Goal: Task Accomplishment & Management: Manage account settings

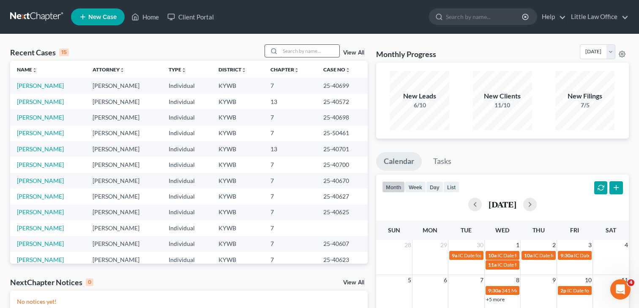
click at [301, 49] on input "search" at bounding box center [309, 51] width 59 height 12
type input "[PERSON_NAME]"
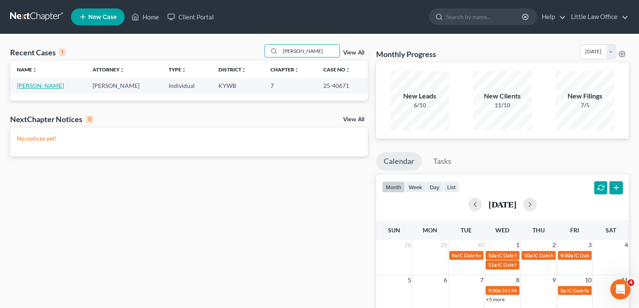
click at [32, 87] on link "[PERSON_NAME]" at bounding box center [40, 85] width 47 height 7
select select "4"
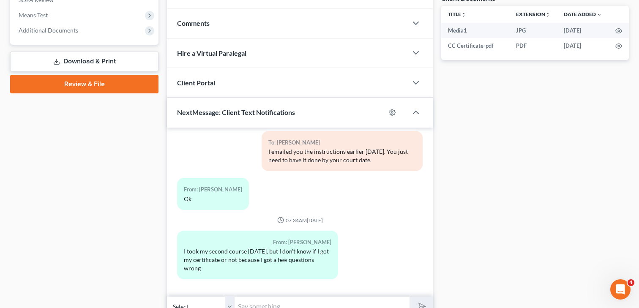
scroll to position [365, 0]
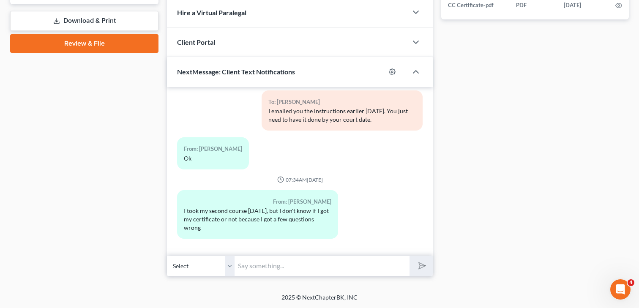
click at [274, 265] on input "text" at bounding box center [322, 266] width 175 height 21
type input "I"
type input "I just looked and it appears that you have not completed the course"
click at [410, 256] on button "submit" at bounding box center [421, 266] width 23 height 20
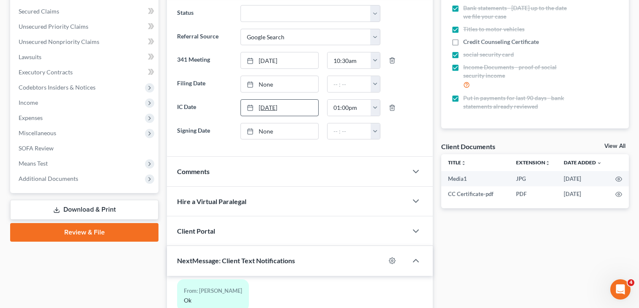
scroll to position [0, 0]
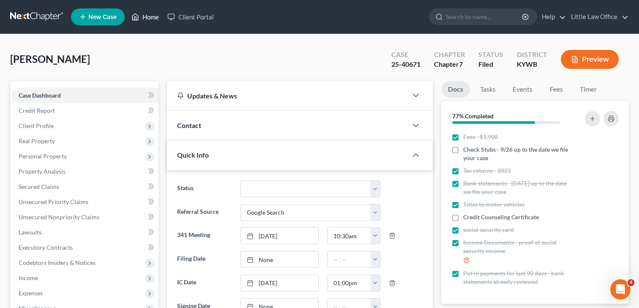
click at [150, 19] on link "Home" at bounding box center [145, 16] width 36 height 15
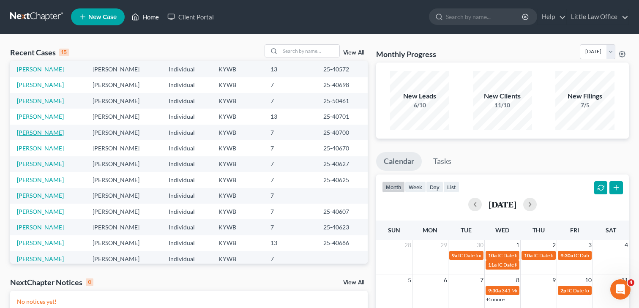
scroll to position [58, 0]
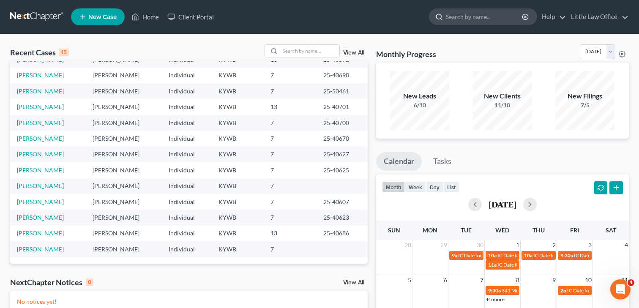
click at [494, 19] on input "search" at bounding box center [484, 17] width 77 height 16
click at [300, 52] on input "search" at bounding box center [309, 51] width 59 height 12
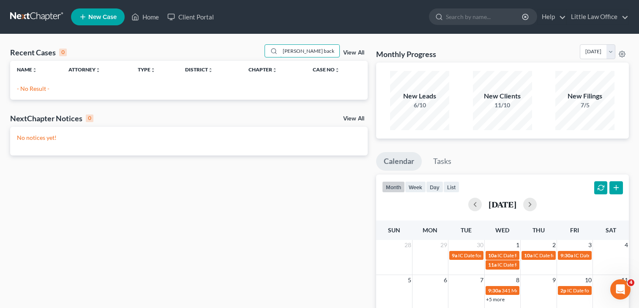
scroll to position [0, 0]
click at [328, 49] on input "[PERSON_NAME] back" at bounding box center [309, 51] width 59 height 12
type input "Back"
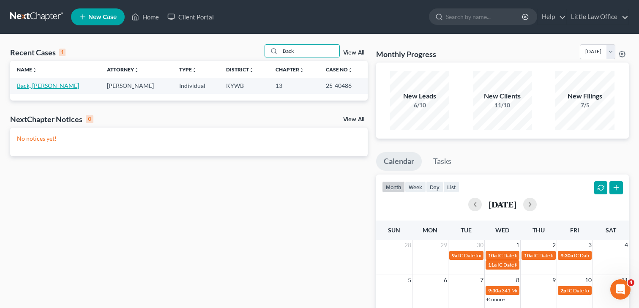
click at [29, 86] on link "Back, [PERSON_NAME]" at bounding box center [48, 85] width 62 height 7
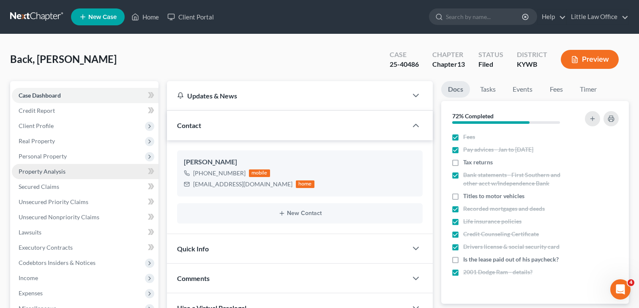
scroll to position [211, 0]
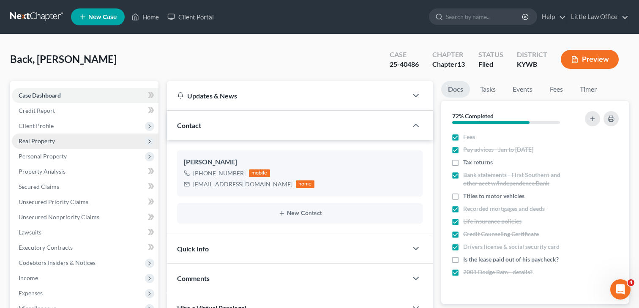
click at [46, 143] on span "Real Property" at bounding box center [37, 140] width 36 height 7
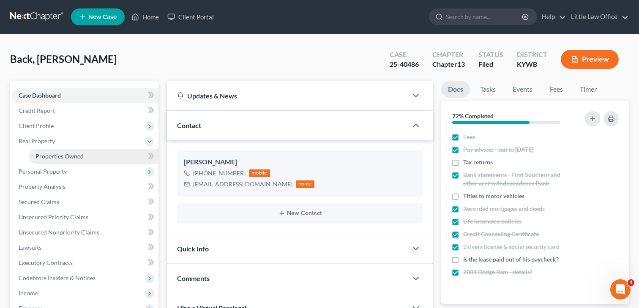
click at [47, 154] on span "Properties Owned" at bounding box center [60, 156] width 48 height 7
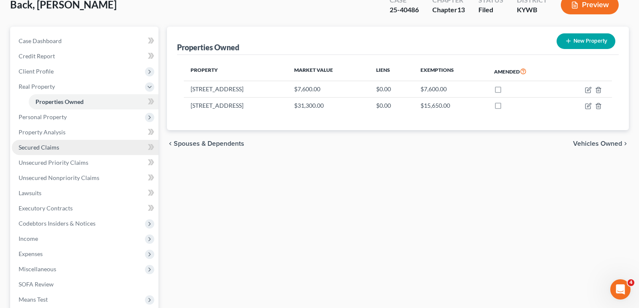
scroll to position [171, 0]
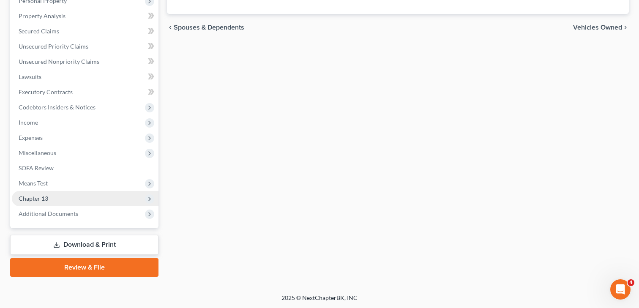
click at [34, 200] on span "Chapter 13" at bounding box center [34, 198] width 30 height 7
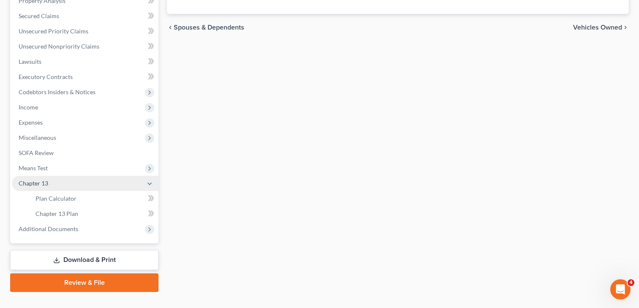
scroll to position [156, 0]
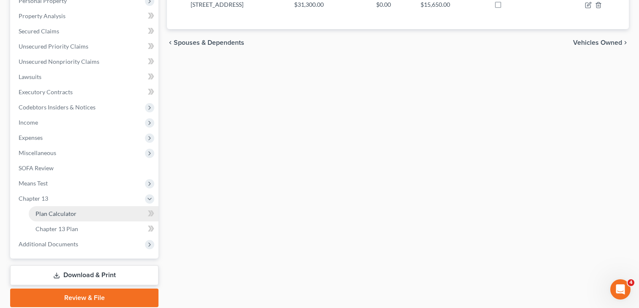
click at [51, 213] on span "Plan Calculator" at bounding box center [56, 213] width 41 height 7
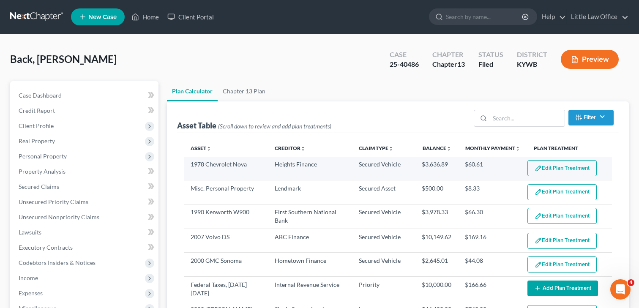
select select "59"
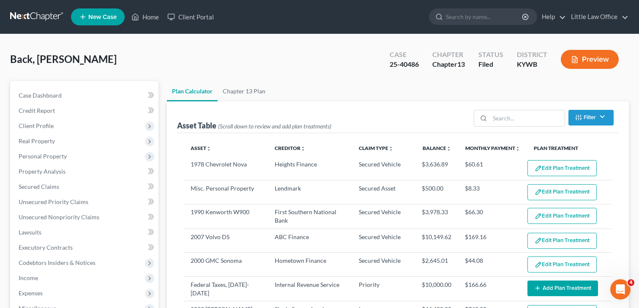
click at [574, 167] on button "Edit Plan Treatment" at bounding box center [562, 168] width 69 height 16
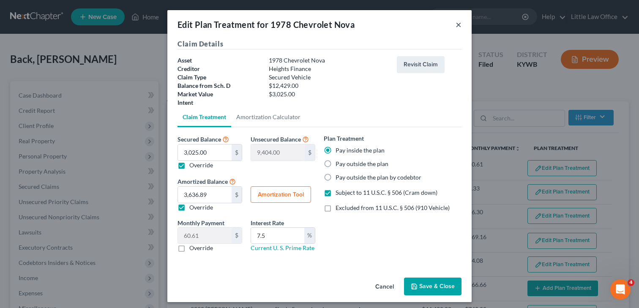
drag, startPoint x: 460, startPoint y: 22, endPoint x: 459, endPoint y: 35, distance: 13.2
click at [460, 22] on button "×" at bounding box center [459, 24] width 6 height 10
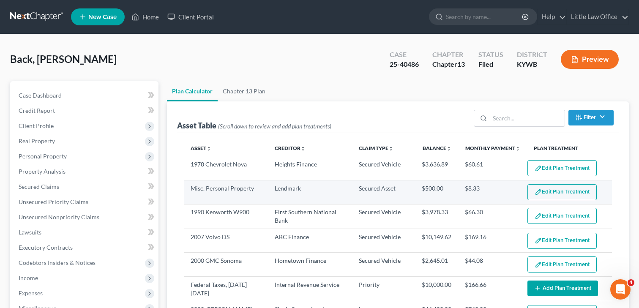
click at [569, 194] on button "Edit Plan Treatment" at bounding box center [562, 192] width 69 height 16
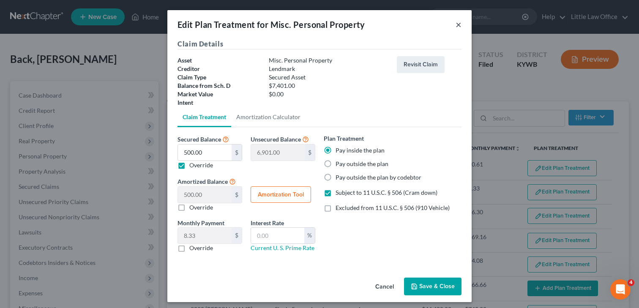
drag, startPoint x: 459, startPoint y: 24, endPoint x: 460, endPoint y: 96, distance: 71.9
click at [459, 24] on button "×" at bounding box center [459, 24] width 6 height 10
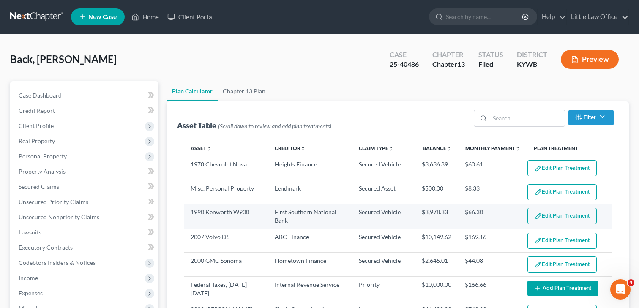
click at [548, 208] on button "Edit Plan Treatment" at bounding box center [562, 216] width 69 height 16
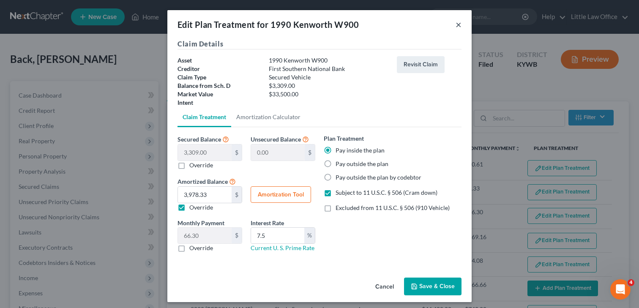
click at [460, 23] on button "×" at bounding box center [459, 24] width 6 height 10
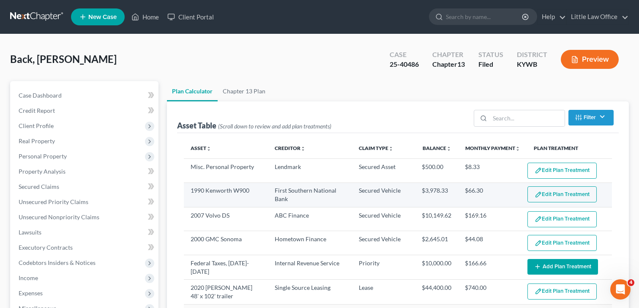
scroll to position [29, 0]
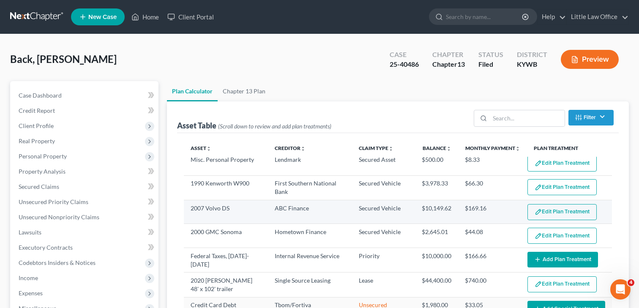
click at [566, 213] on button "Edit Plan Treatment" at bounding box center [562, 212] width 69 height 16
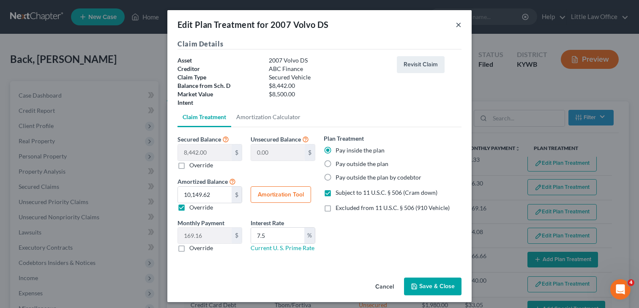
click at [459, 23] on button "×" at bounding box center [459, 24] width 6 height 10
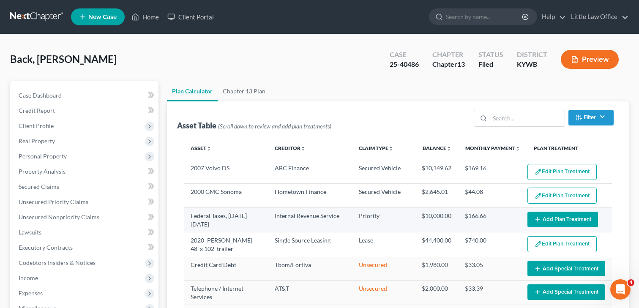
scroll to position [79, 0]
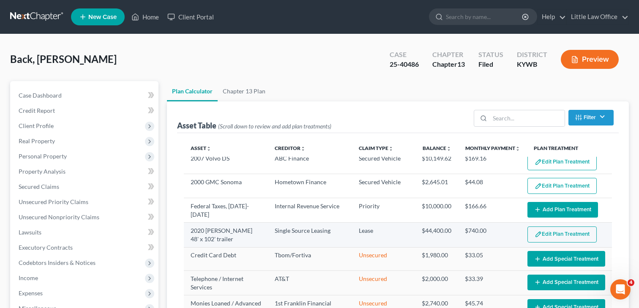
click at [557, 231] on button "Edit Plan Treatment" at bounding box center [562, 235] width 69 height 16
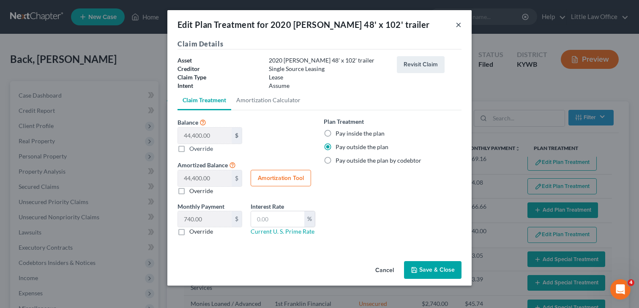
drag, startPoint x: 456, startPoint y: 25, endPoint x: 496, endPoint y: 169, distance: 148.6
click at [457, 26] on button "×" at bounding box center [459, 24] width 6 height 10
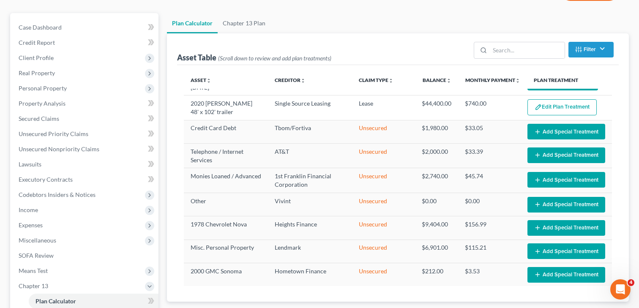
scroll to position [48, 0]
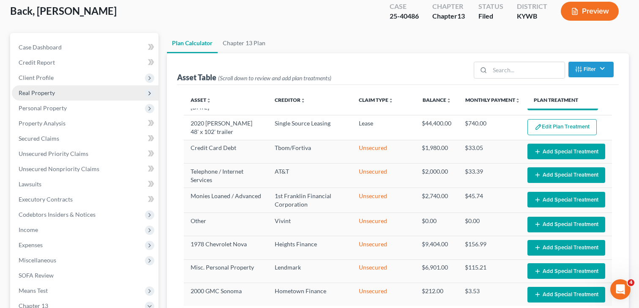
click at [33, 94] on span "Real Property" at bounding box center [37, 92] width 36 height 7
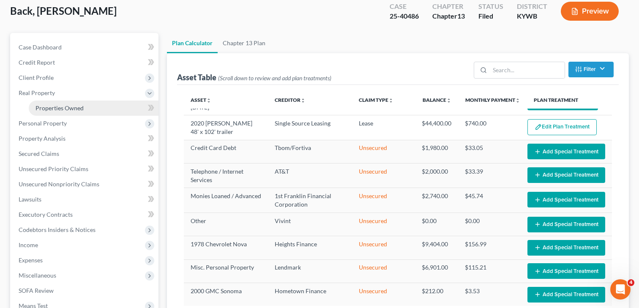
click at [60, 111] on span "Properties Owned" at bounding box center [60, 107] width 48 height 7
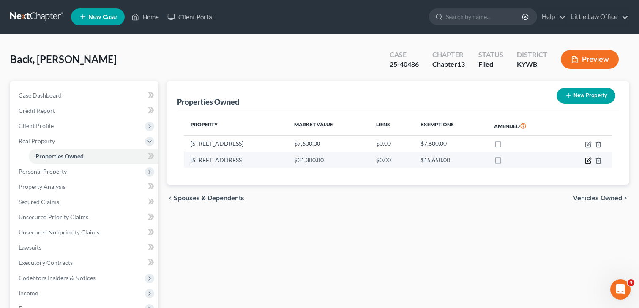
click at [586, 161] on icon "button" at bounding box center [588, 160] width 7 height 7
select select "18"
select select "53"
select select "3"
select select "0"
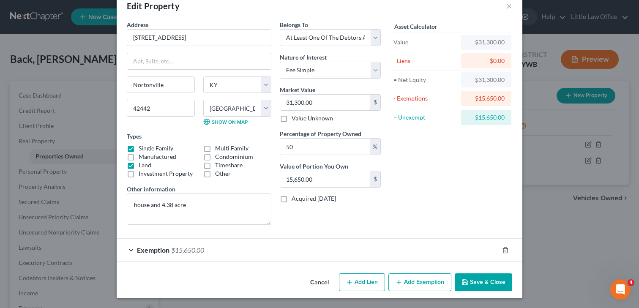
scroll to position [17, 0]
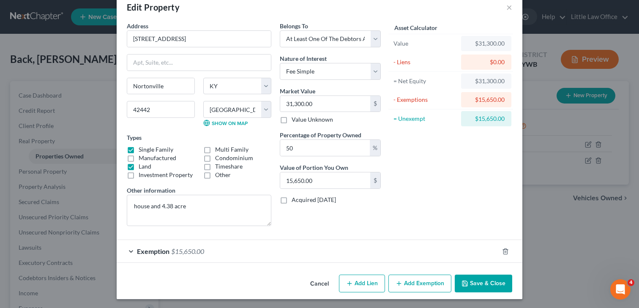
click at [216, 257] on div "Exemption $15,650.00" at bounding box center [308, 251] width 382 height 22
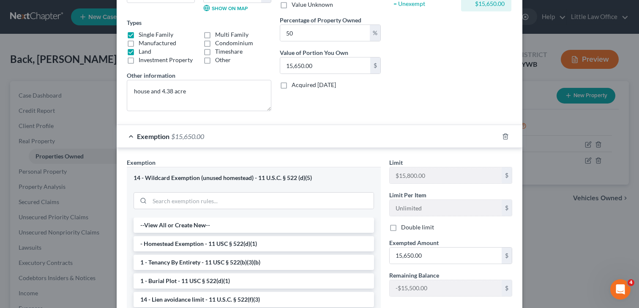
scroll to position [0, 0]
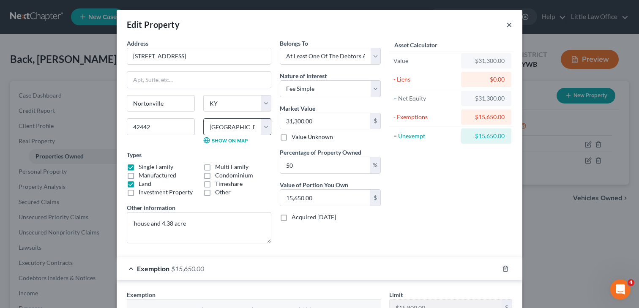
drag, startPoint x: 510, startPoint y: 25, endPoint x: 238, endPoint y: 122, distance: 289.2
click at [506, 26] on div "Edit Property ×" at bounding box center [320, 24] width 406 height 29
click at [511, 22] on button "×" at bounding box center [510, 24] width 6 height 10
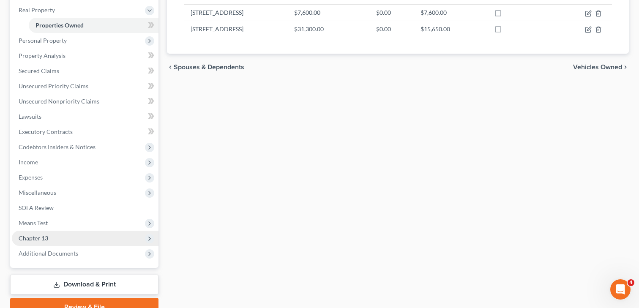
click at [60, 241] on span "Chapter 13" at bounding box center [85, 238] width 147 height 15
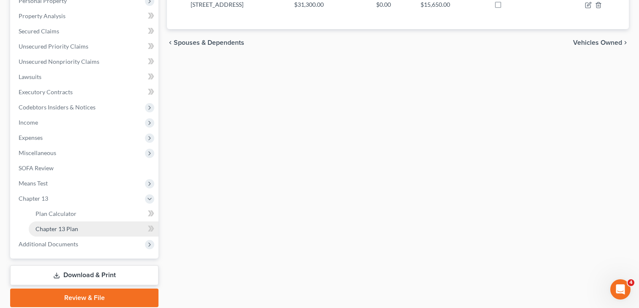
scroll to position [157, 0]
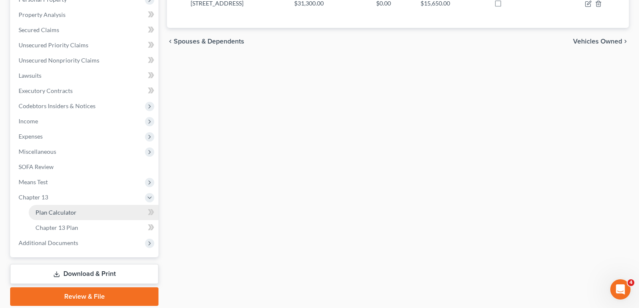
click at [52, 216] on link "Plan Calculator" at bounding box center [94, 212] width 130 height 15
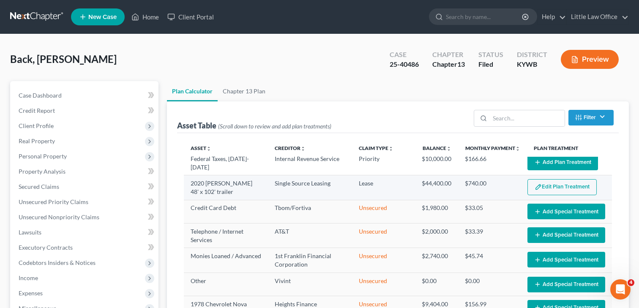
select select "59"
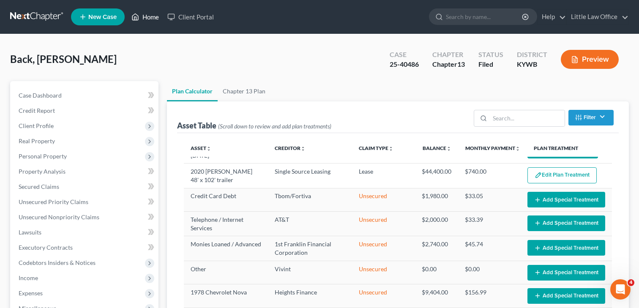
click at [147, 18] on link "Home" at bounding box center [145, 16] width 36 height 15
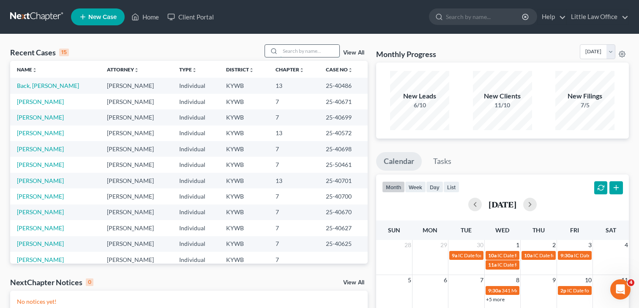
click at [301, 51] on input "search" at bounding box center [309, 51] width 59 height 12
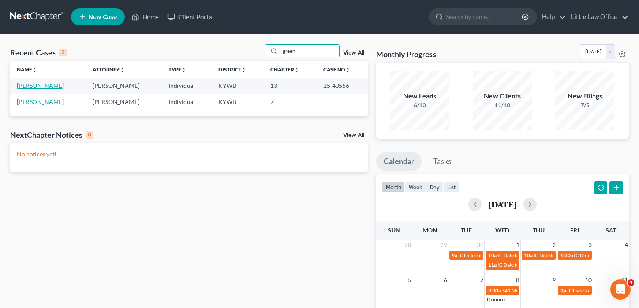
type input "green"
click at [49, 85] on link "[PERSON_NAME]" at bounding box center [40, 85] width 47 height 7
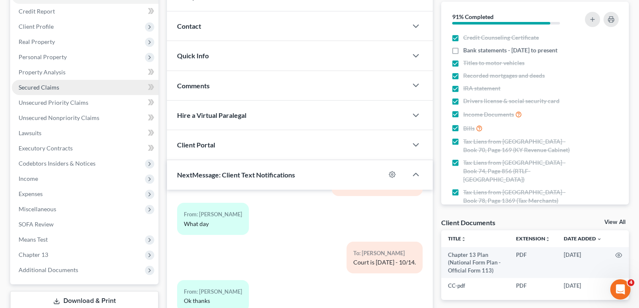
scroll to position [100, 0]
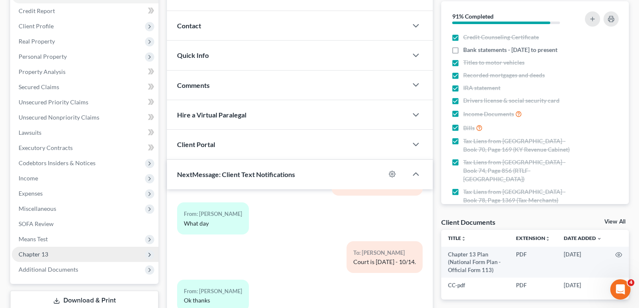
click at [38, 254] on span "Chapter 13" at bounding box center [34, 254] width 30 height 7
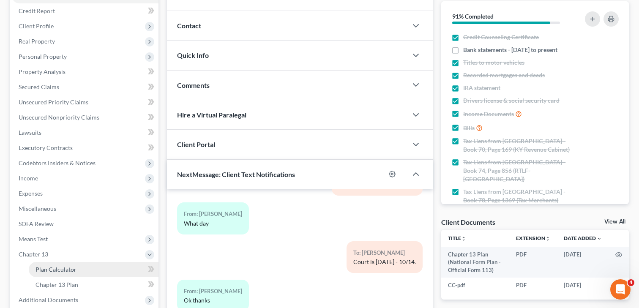
click at [52, 267] on span "Plan Calculator" at bounding box center [56, 269] width 41 height 7
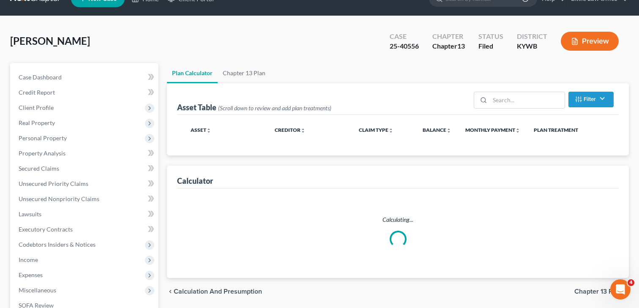
scroll to position [4, 0]
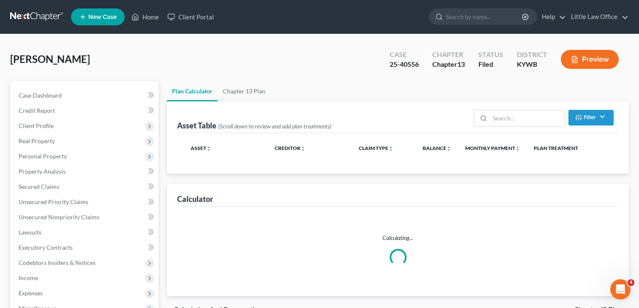
select select "59"
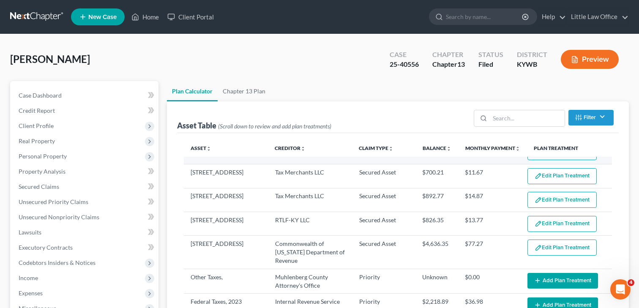
scroll to position [0, 0]
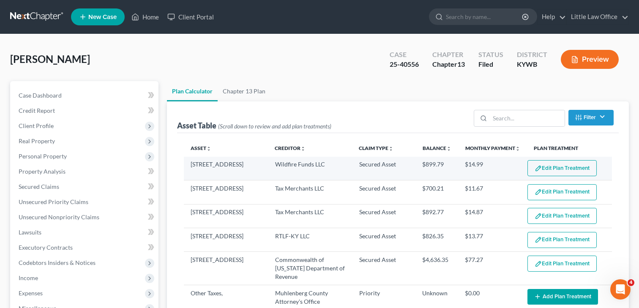
click at [568, 170] on button "Edit Plan Treatment" at bounding box center [562, 168] width 69 height 16
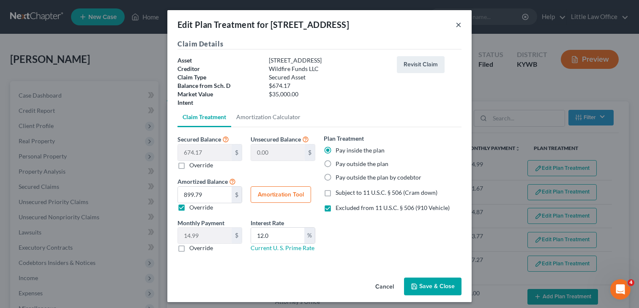
click at [458, 23] on button "×" at bounding box center [459, 24] width 6 height 10
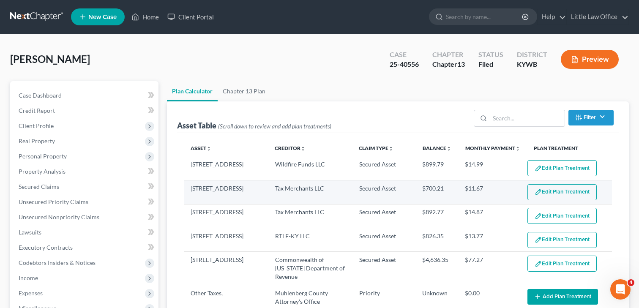
click at [551, 192] on button "Edit Plan Treatment" at bounding box center [562, 192] width 69 height 16
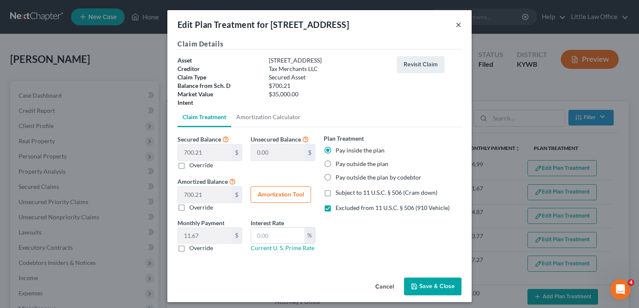
click at [460, 25] on button "×" at bounding box center [459, 24] width 6 height 10
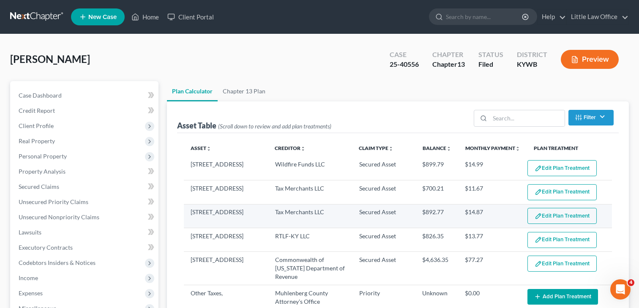
click at [565, 213] on button "Edit Plan Treatment" at bounding box center [562, 216] width 69 height 16
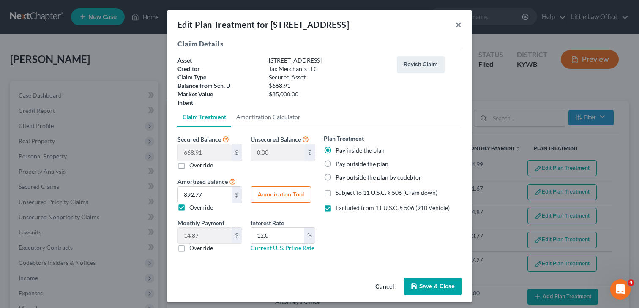
click at [459, 24] on button "×" at bounding box center [459, 24] width 6 height 10
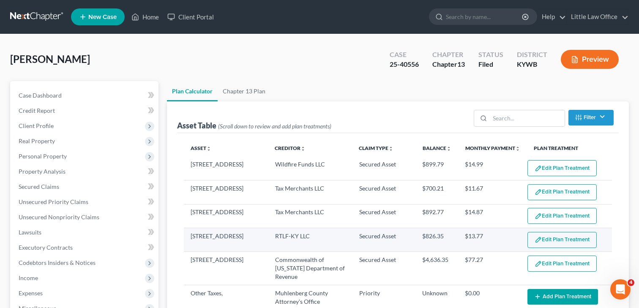
click at [557, 237] on button "Edit Plan Treatment" at bounding box center [562, 240] width 69 height 16
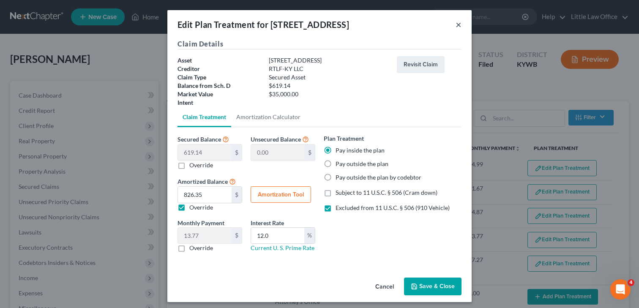
click at [460, 26] on button "×" at bounding box center [459, 24] width 6 height 10
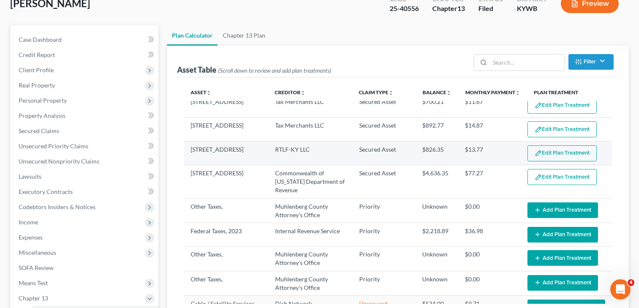
scroll to position [34, 0]
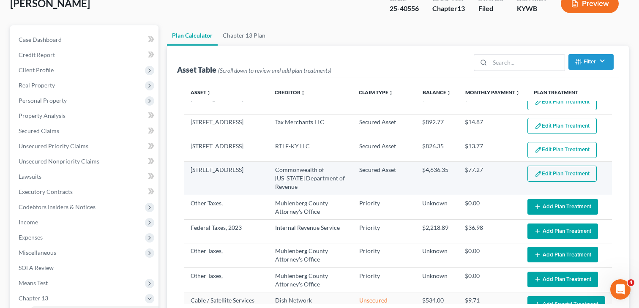
click at [551, 173] on button "Edit Plan Treatment" at bounding box center [562, 174] width 69 height 16
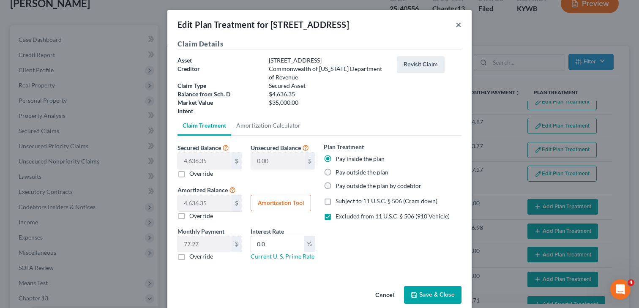
click at [458, 25] on button "×" at bounding box center [459, 24] width 6 height 10
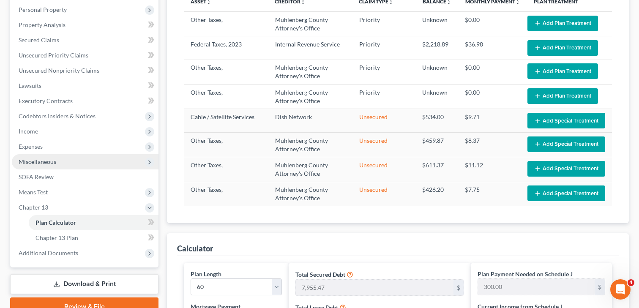
scroll to position [144, 0]
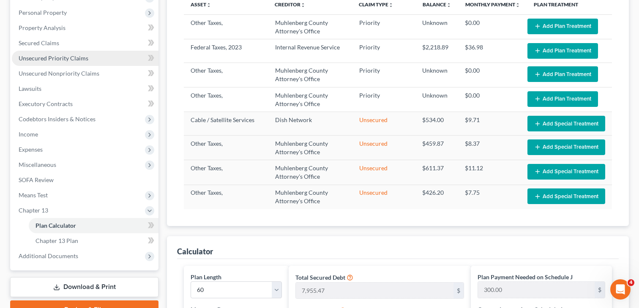
click at [69, 58] on span "Unsecured Priority Claims" at bounding box center [54, 58] width 70 height 7
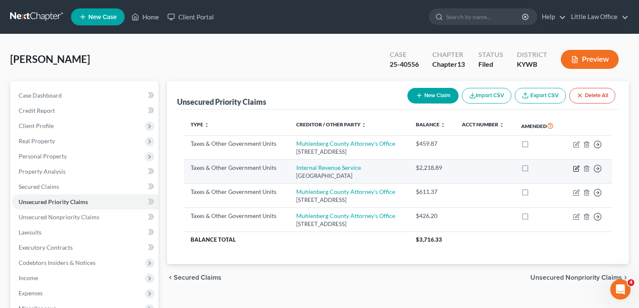
click at [575, 168] on icon "button" at bounding box center [576, 168] width 7 height 7
select select "0"
select select "18"
select select "0"
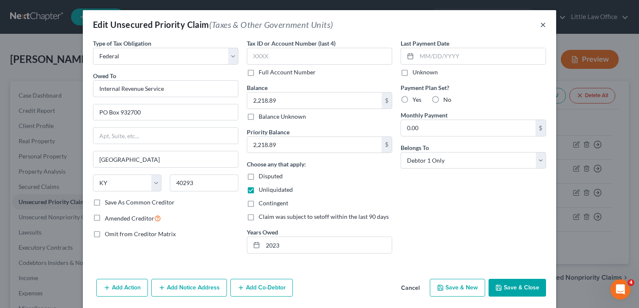
click at [544, 24] on button "×" at bounding box center [543, 24] width 6 height 10
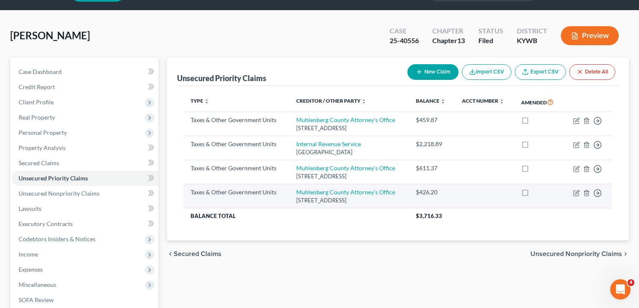
scroll to position [20, 0]
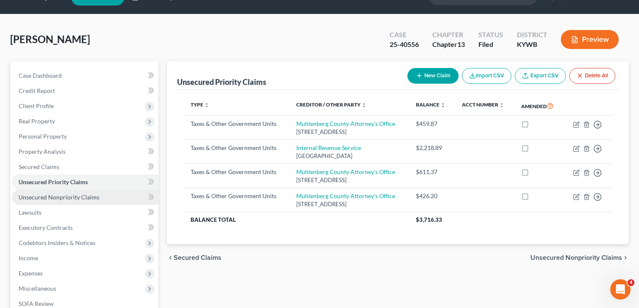
click at [65, 196] on span "Unsecured Nonpriority Claims" at bounding box center [59, 197] width 81 height 7
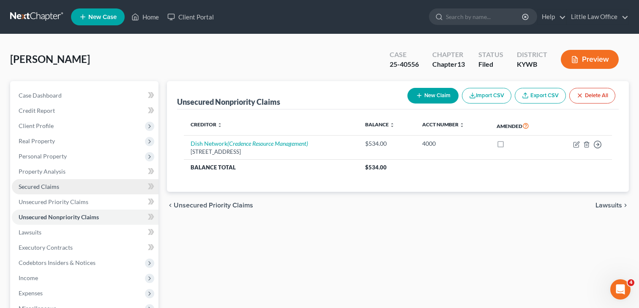
click at [50, 189] on span "Secured Claims" at bounding box center [39, 186] width 41 height 7
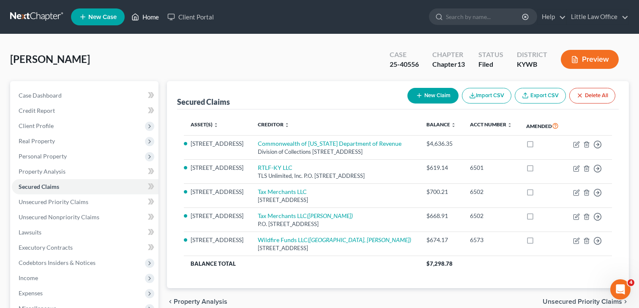
click at [149, 19] on link "Home" at bounding box center [145, 16] width 36 height 15
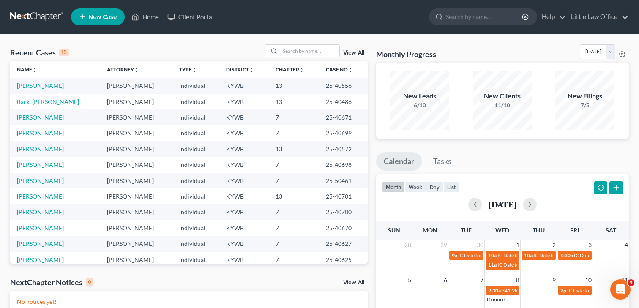
click at [53, 150] on link "[PERSON_NAME]" at bounding box center [40, 148] width 47 height 7
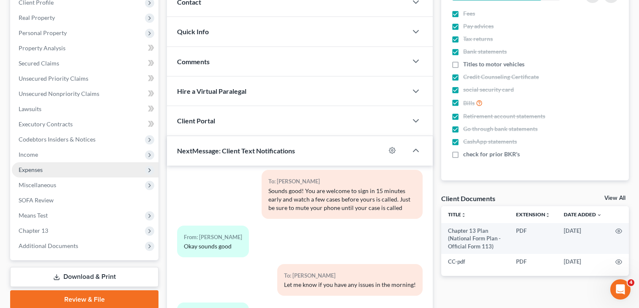
scroll to position [130, 0]
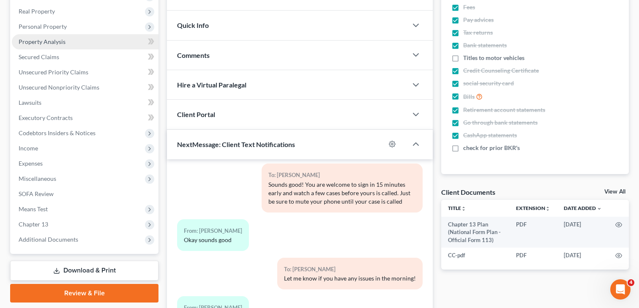
click at [56, 46] on link "Property Analysis" at bounding box center [85, 41] width 147 height 15
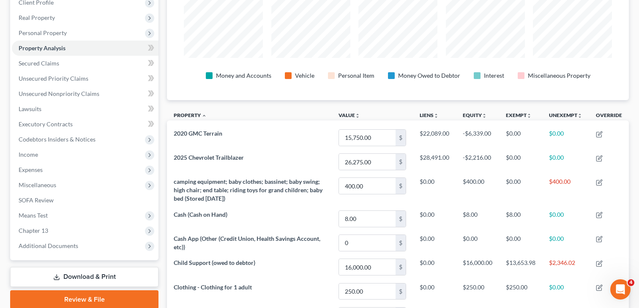
scroll to position [64, 0]
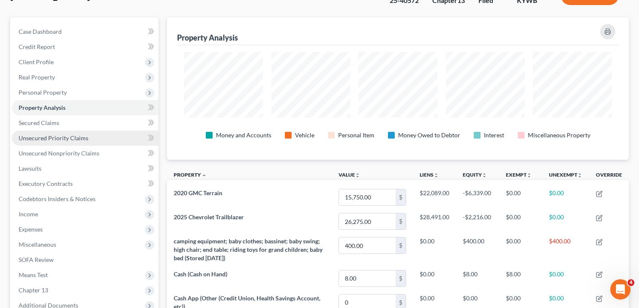
click at [55, 143] on link "Unsecured Priority Claims" at bounding box center [85, 138] width 147 height 15
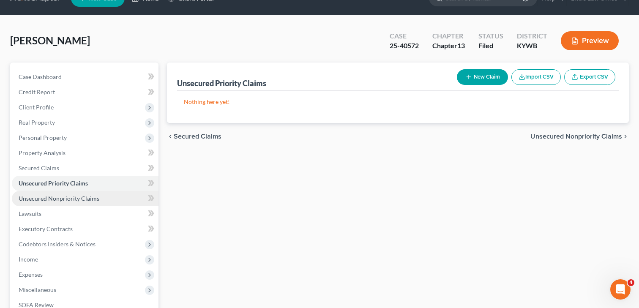
click at [66, 200] on span "Unsecured Nonpriority Claims" at bounding box center [59, 198] width 81 height 7
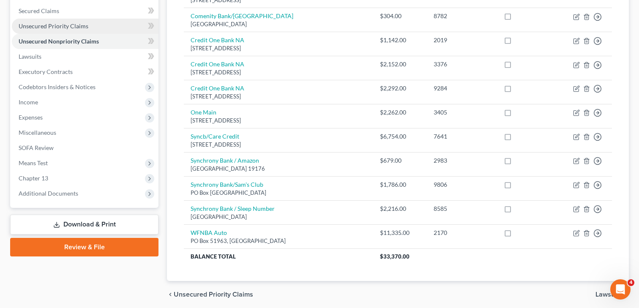
scroll to position [186, 0]
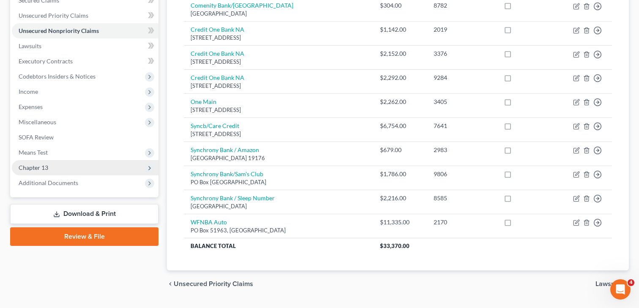
click at [29, 169] on span "Chapter 13" at bounding box center [34, 167] width 30 height 7
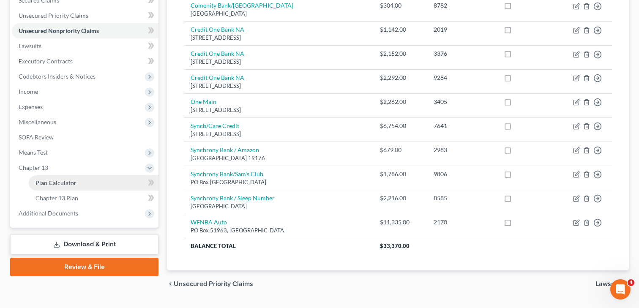
click at [50, 179] on span "Plan Calculator" at bounding box center [56, 182] width 41 height 7
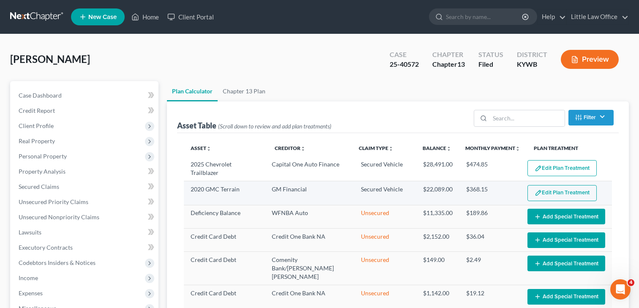
select select "59"
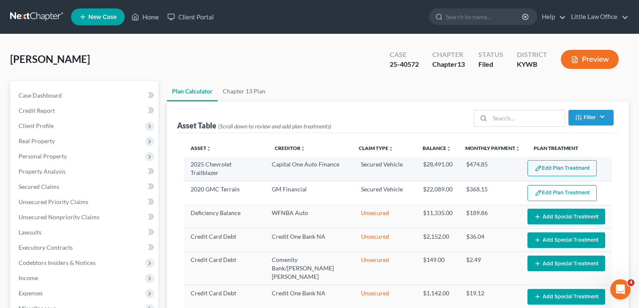
scroll to position [3, 0]
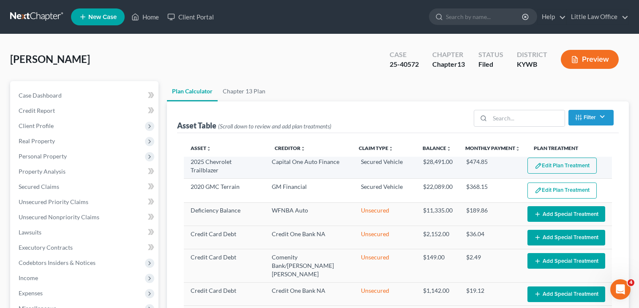
click at [559, 169] on button "Edit Plan Treatment" at bounding box center [562, 166] width 69 height 16
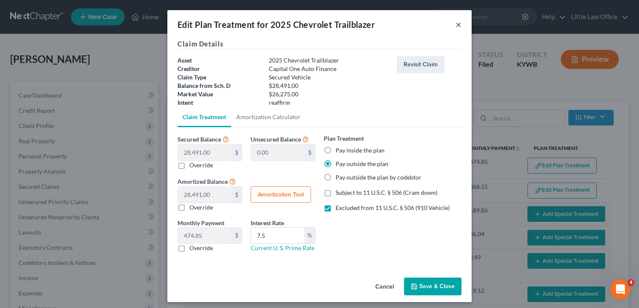
click at [460, 25] on button "×" at bounding box center [459, 24] width 6 height 10
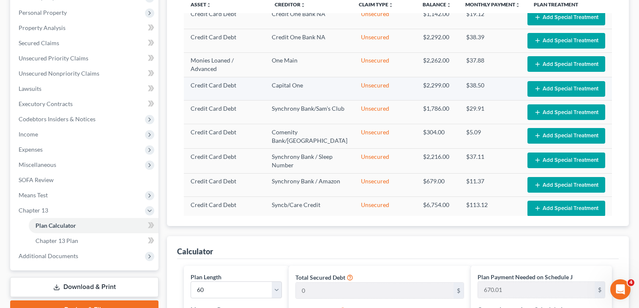
scroll to position [0, 0]
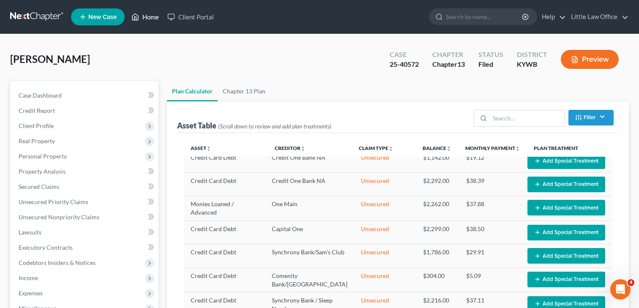
click at [148, 17] on link "Home" at bounding box center [145, 16] width 36 height 15
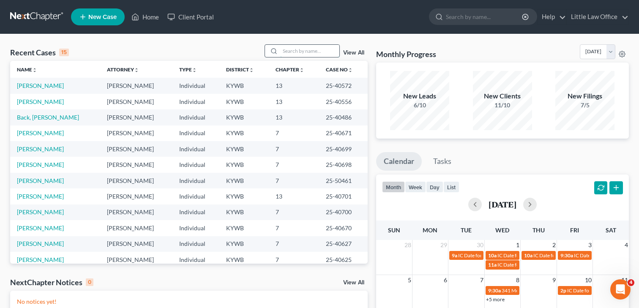
click at [296, 48] on input "search" at bounding box center [309, 51] width 59 height 12
type input "prince"
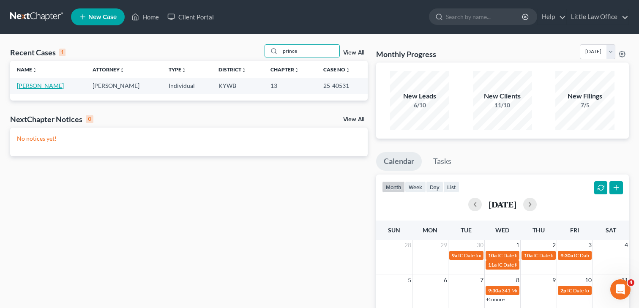
click at [33, 86] on link "[PERSON_NAME]" at bounding box center [40, 85] width 47 height 7
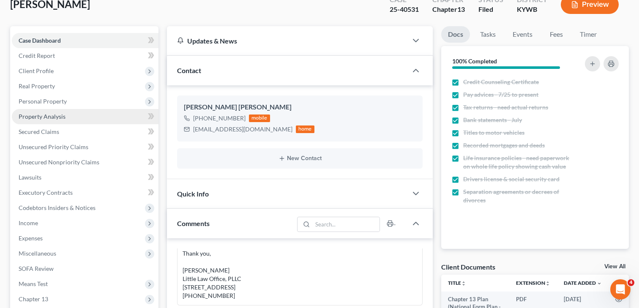
scroll to position [714, 0]
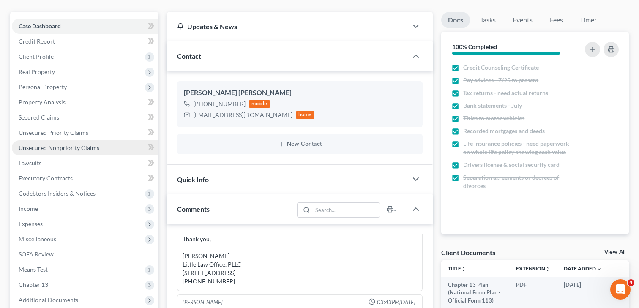
click at [41, 147] on span "Unsecured Nonpriority Claims" at bounding box center [59, 147] width 81 height 7
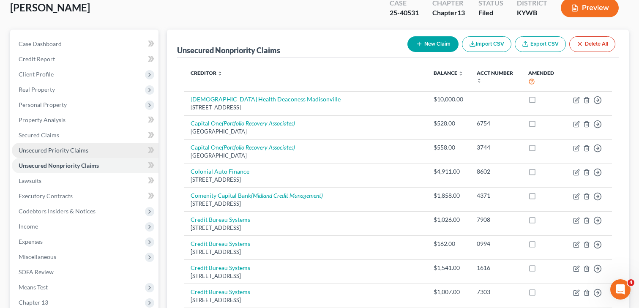
click at [70, 154] on link "Unsecured Priority Claims" at bounding box center [85, 150] width 147 height 15
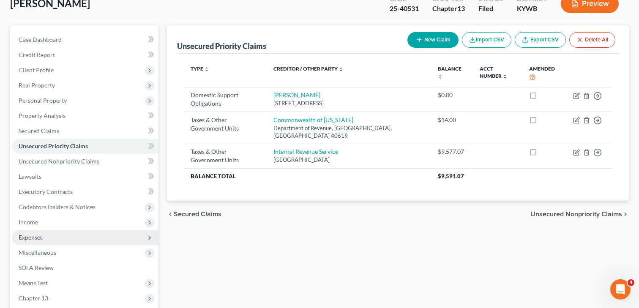
scroll to position [59, 0]
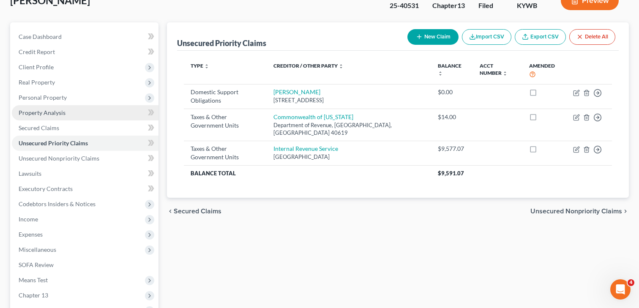
click at [48, 110] on span "Property Analysis" at bounding box center [42, 112] width 47 height 7
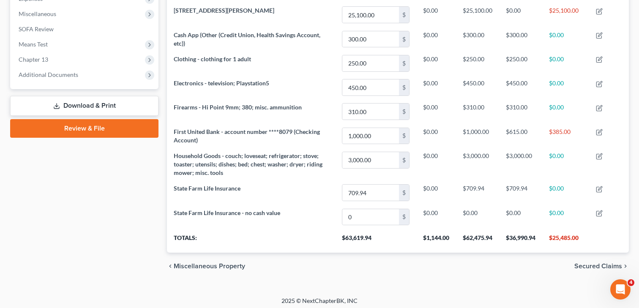
scroll to position [298, 0]
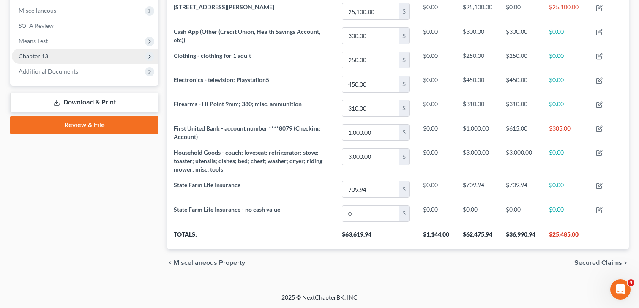
click at [70, 55] on span "Chapter 13" at bounding box center [85, 56] width 147 height 15
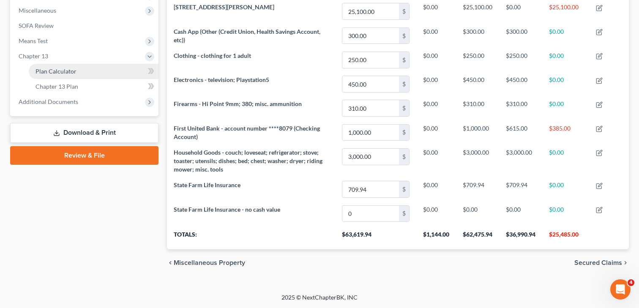
click at [70, 68] on span "Plan Calculator" at bounding box center [56, 71] width 41 height 7
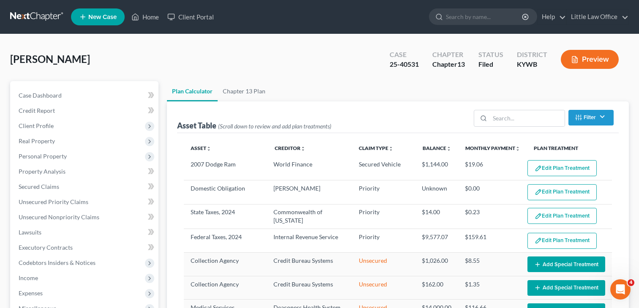
select select "59"
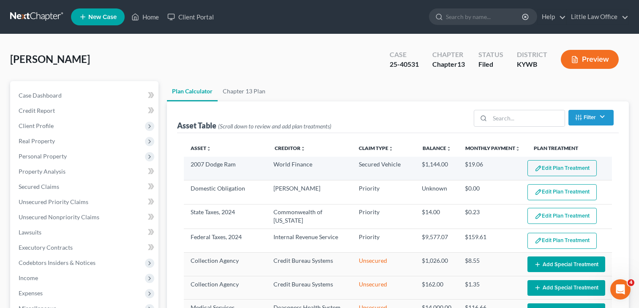
click at [567, 167] on button "Edit Plan Treatment" at bounding box center [562, 168] width 69 height 16
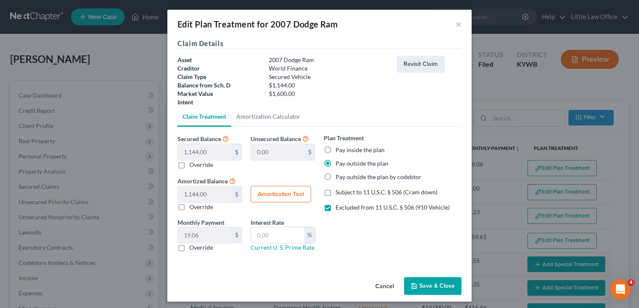
scroll to position [3, 0]
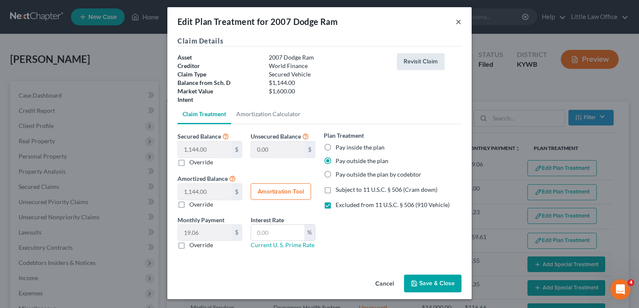
drag, startPoint x: 460, startPoint y: 20, endPoint x: 437, endPoint y: 69, distance: 53.9
click at [460, 20] on button "×" at bounding box center [459, 21] width 6 height 10
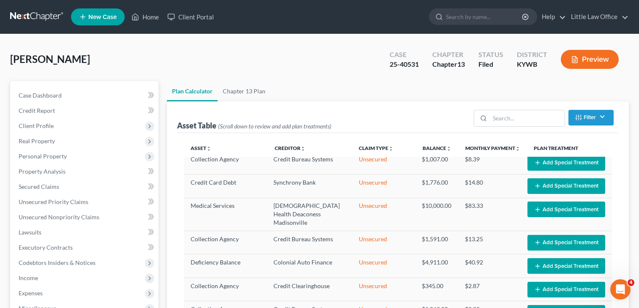
scroll to position [0, 0]
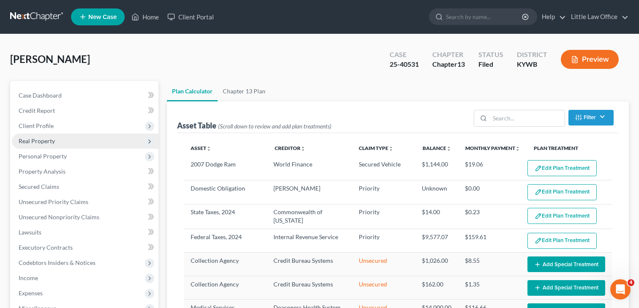
click at [52, 140] on span "Real Property" at bounding box center [37, 140] width 36 height 7
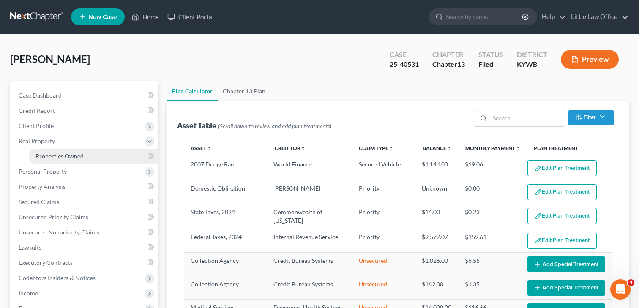
click at [72, 151] on link "Properties Owned" at bounding box center [94, 156] width 130 height 15
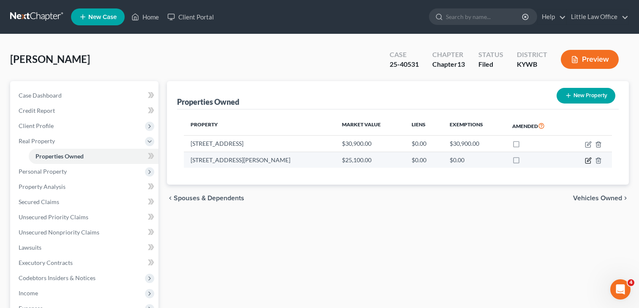
click at [588, 162] on icon "button" at bounding box center [588, 160] width 7 height 7
select select "18"
select select "53"
select select "3"
select select "0"
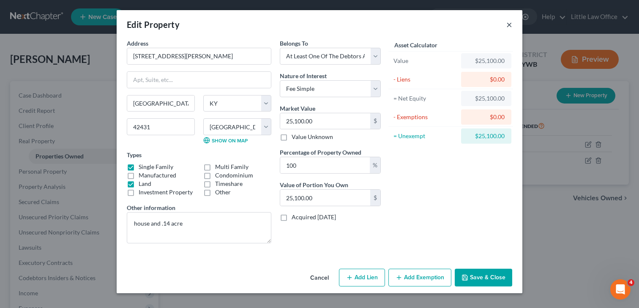
click at [510, 24] on button "×" at bounding box center [510, 24] width 6 height 10
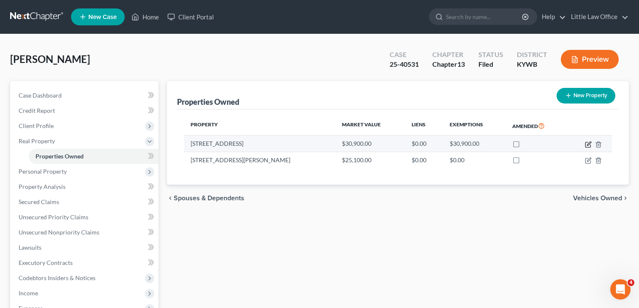
click at [589, 145] on icon "button" at bounding box center [588, 144] width 7 height 7
select select "18"
select select "53"
select select "3"
select select "0"
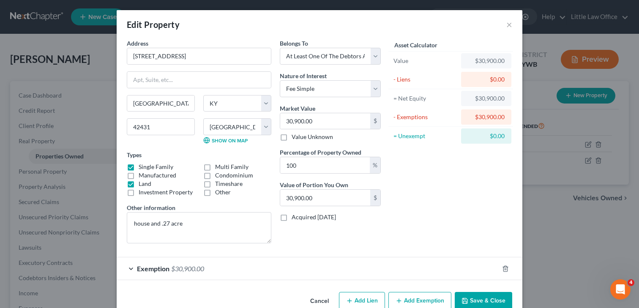
scroll to position [1, 0]
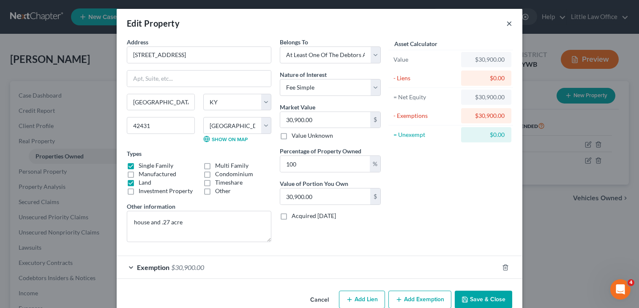
click at [510, 22] on button "×" at bounding box center [510, 23] width 6 height 10
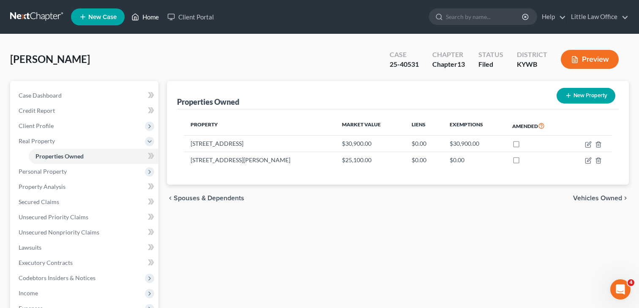
click at [141, 17] on link "Home" at bounding box center [145, 16] width 36 height 15
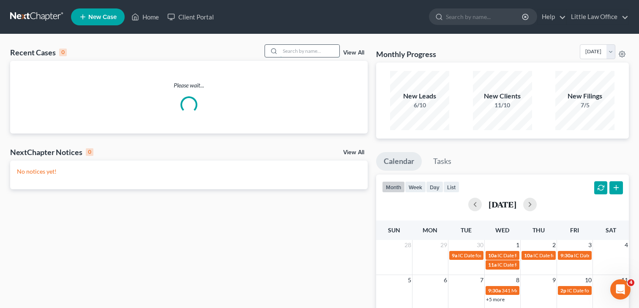
click at [309, 52] on input "search" at bounding box center [309, 51] width 59 height 12
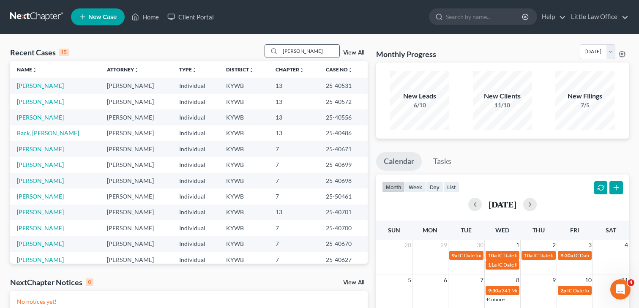
type input "[PERSON_NAME]"
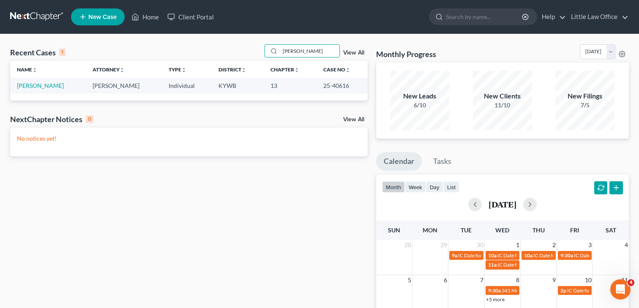
click at [34, 90] on td "[PERSON_NAME]" at bounding box center [48, 86] width 76 height 16
click at [33, 86] on link "[PERSON_NAME]" at bounding box center [40, 85] width 47 height 7
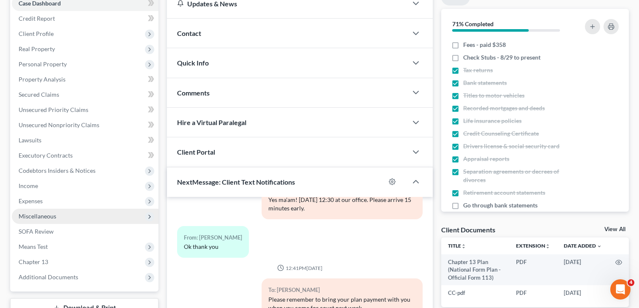
scroll to position [107, 0]
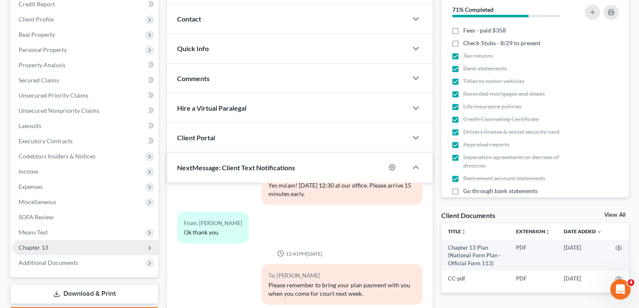
click at [42, 248] on span "Chapter 13" at bounding box center [34, 247] width 30 height 7
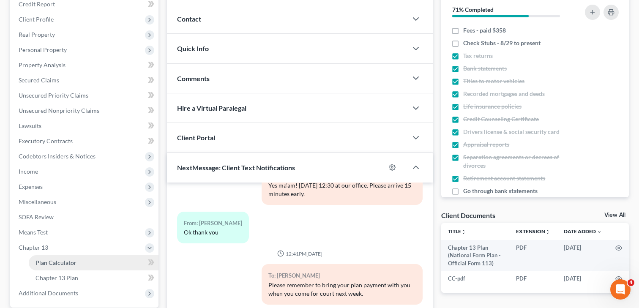
click at [71, 263] on span "Plan Calculator" at bounding box center [56, 262] width 41 height 7
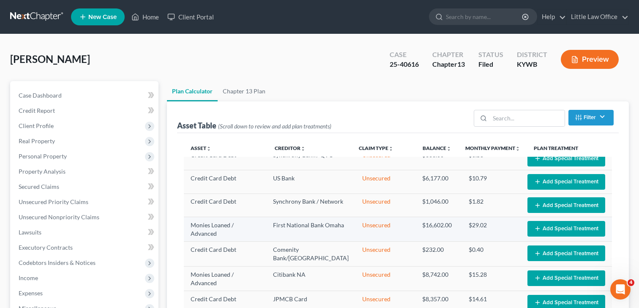
scroll to position [160, 0]
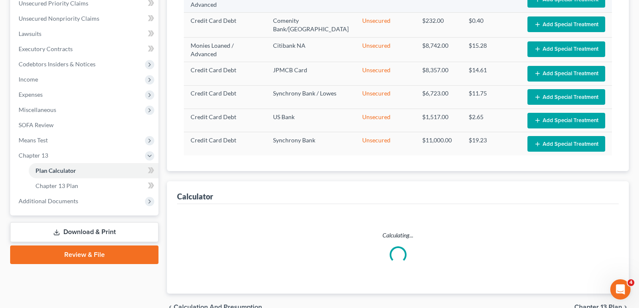
select select "59"
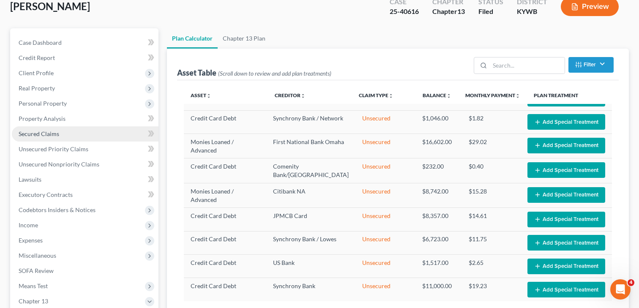
scroll to position [49, 0]
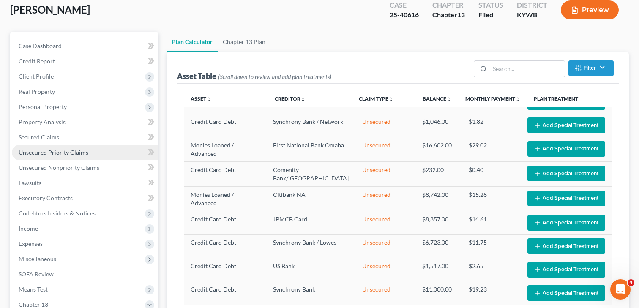
click at [57, 153] on span "Unsecured Priority Claims" at bounding box center [54, 152] width 70 height 7
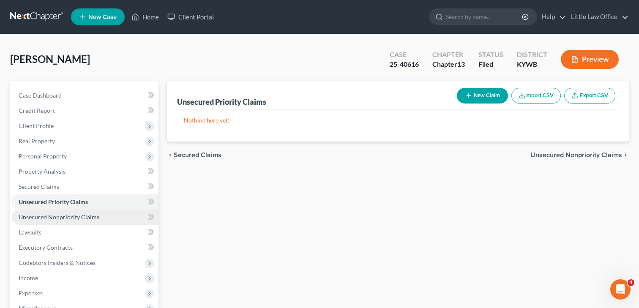
click at [73, 220] on span "Unsecured Nonpriority Claims" at bounding box center [59, 217] width 81 height 7
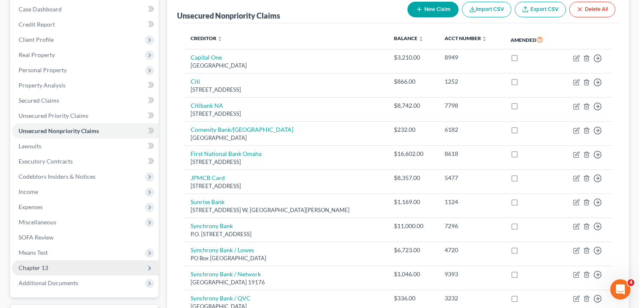
scroll to position [95, 0]
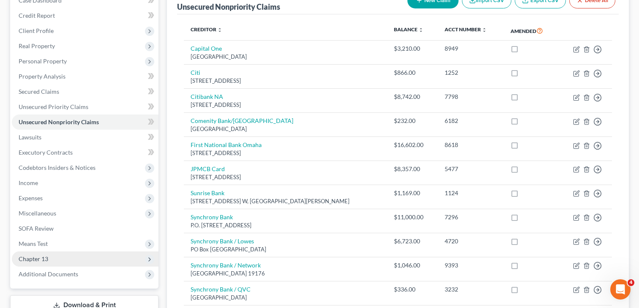
click at [44, 259] on span "Chapter 13" at bounding box center [34, 258] width 30 height 7
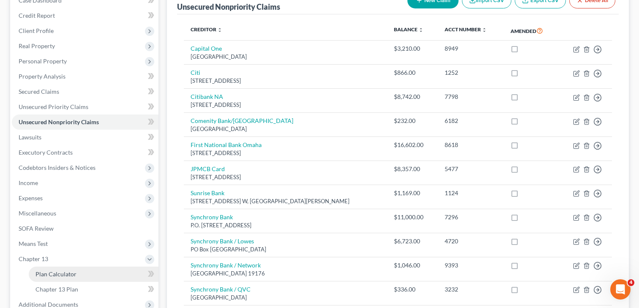
click at [55, 275] on span "Plan Calculator" at bounding box center [56, 274] width 41 height 7
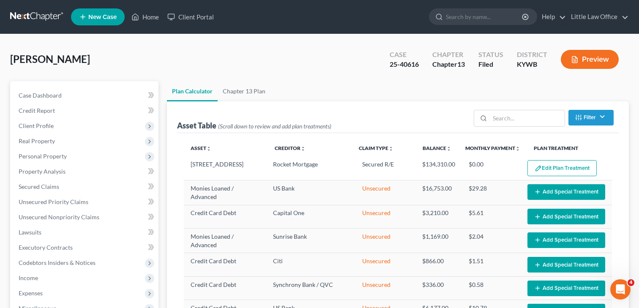
select select "59"
click at [567, 163] on button "Edit Plan Treatment" at bounding box center [562, 168] width 69 height 16
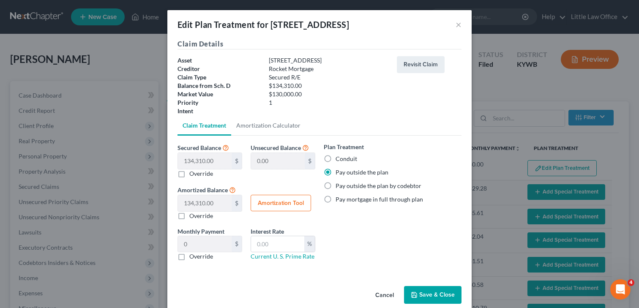
scroll to position [13, 0]
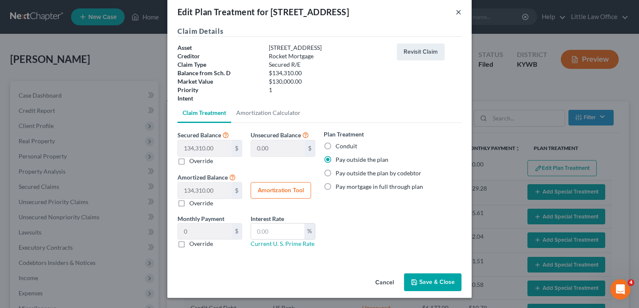
click at [461, 11] on button "×" at bounding box center [459, 12] width 6 height 10
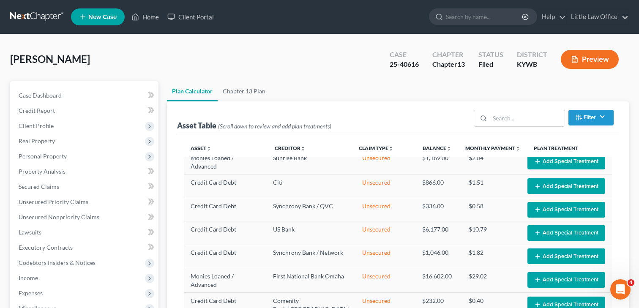
scroll to position [0, 0]
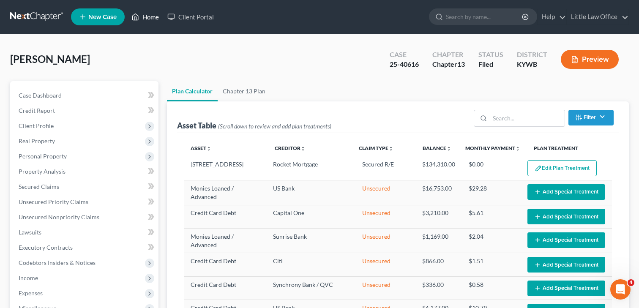
click at [155, 22] on link "Home" at bounding box center [145, 16] width 36 height 15
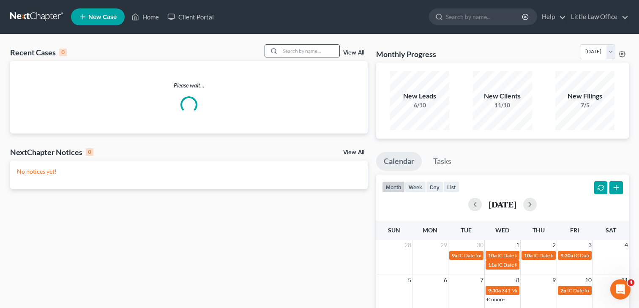
click at [292, 51] on input "search" at bounding box center [309, 51] width 59 height 12
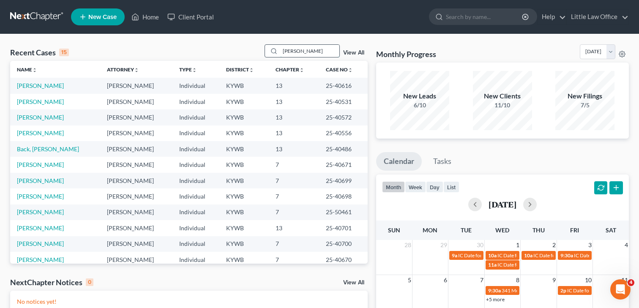
type input "[PERSON_NAME]"
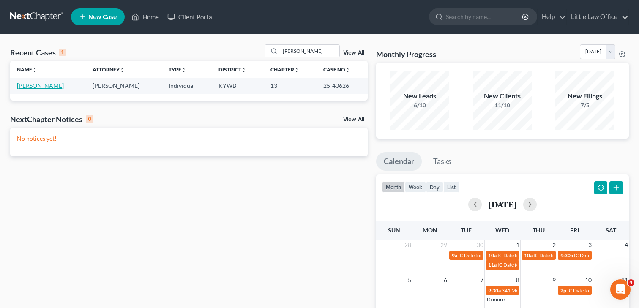
click at [59, 87] on link "[PERSON_NAME]" at bounding box center [40, 85] width 47 height 7
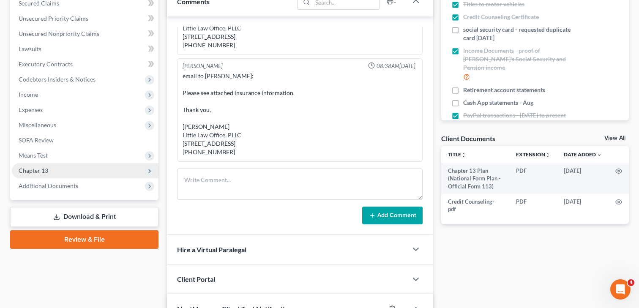
scroll to position [378, 0]
click at [49, 171] on span "Chapter 13" at bounding box center [85, 170] width 147 height 15
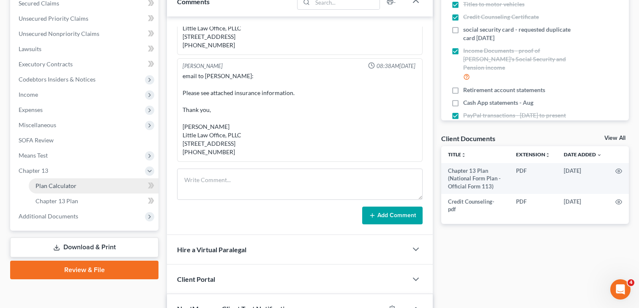
click at [56, 184] on span "Plan Calculator" at bounding box center [56, 185] width 41 height 7
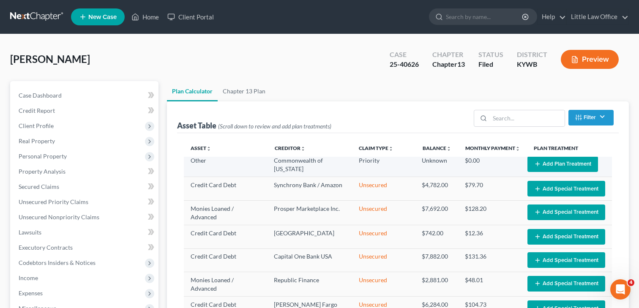
select select "59"
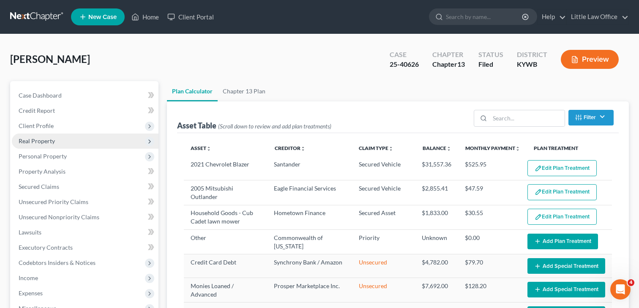
click at [46, 140] on span "Real Property" at bounding box center [37, 140] width 36 height 7
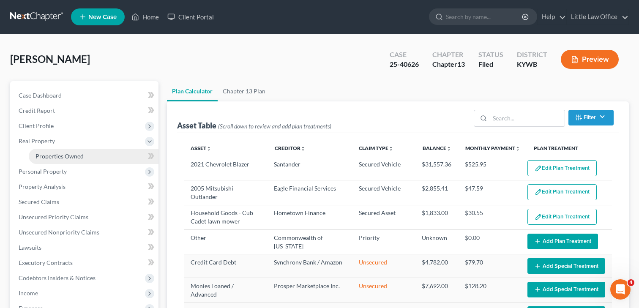
click at [55, 155] on span "Properties Owned" at bounding box center [60, 156] width 48 height 7
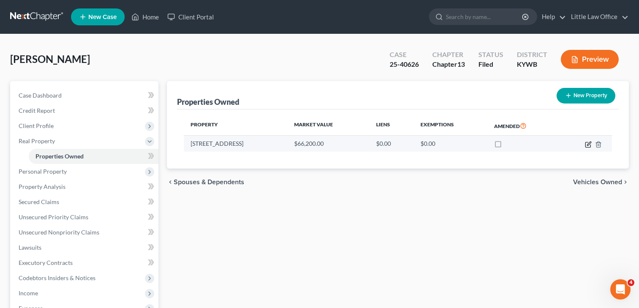
click at [586, 144] on icon "button" at bounding box center [588, 144] width 5 height 5
select select "18"
select select "53"
select select "3"
select select "0"
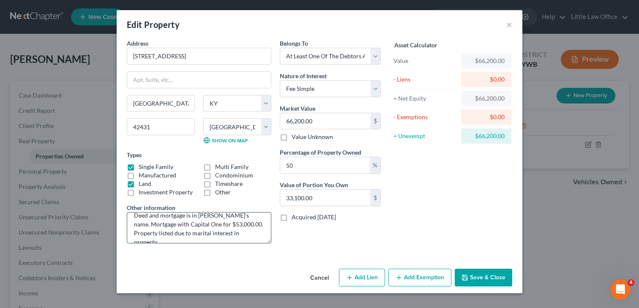
scroll to position [9, 0]
click at [508, 23] on button "×" at bounding box center [510, 24] width 6 height 10
